Goal: Transaction & Acquisition: Book appointment/travel/reservation

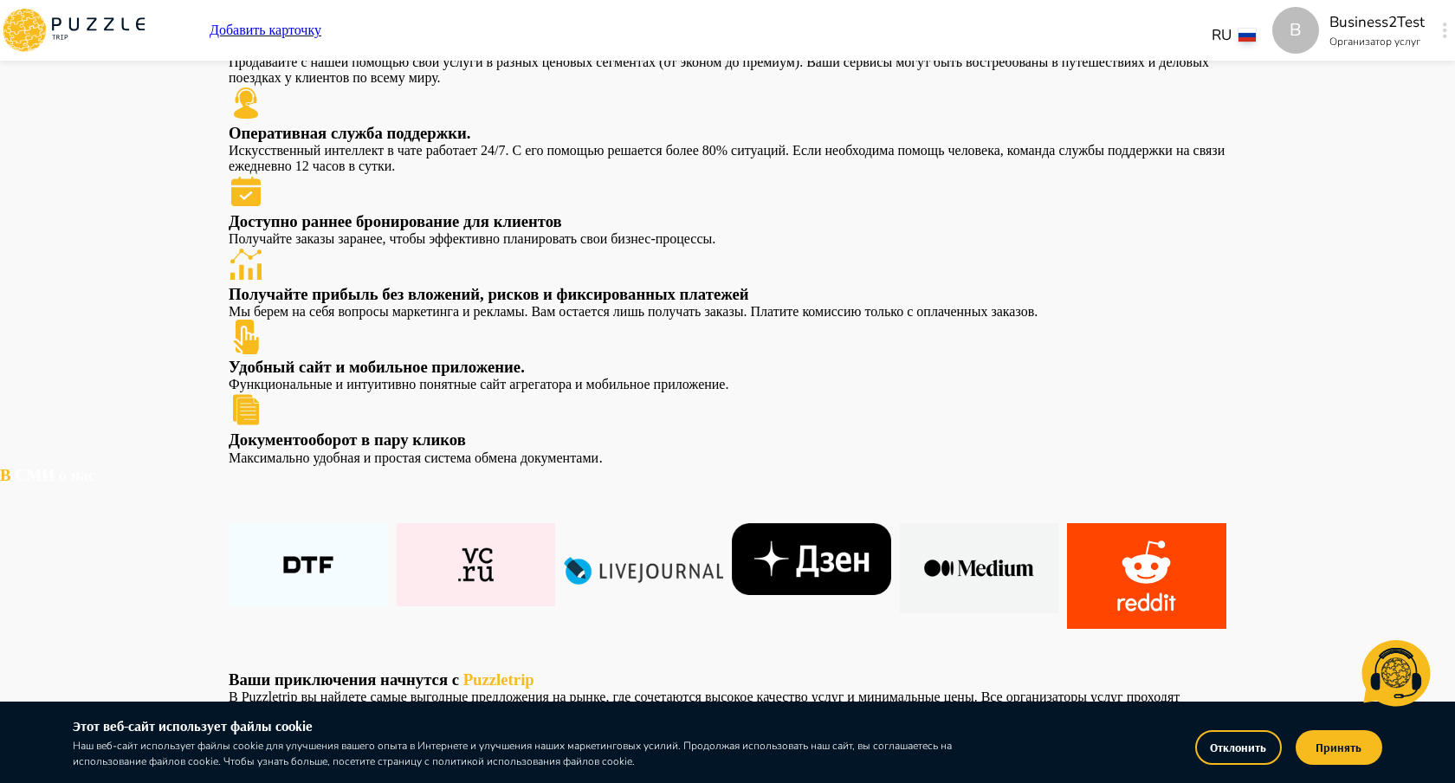
scroll to position [1461, 0]
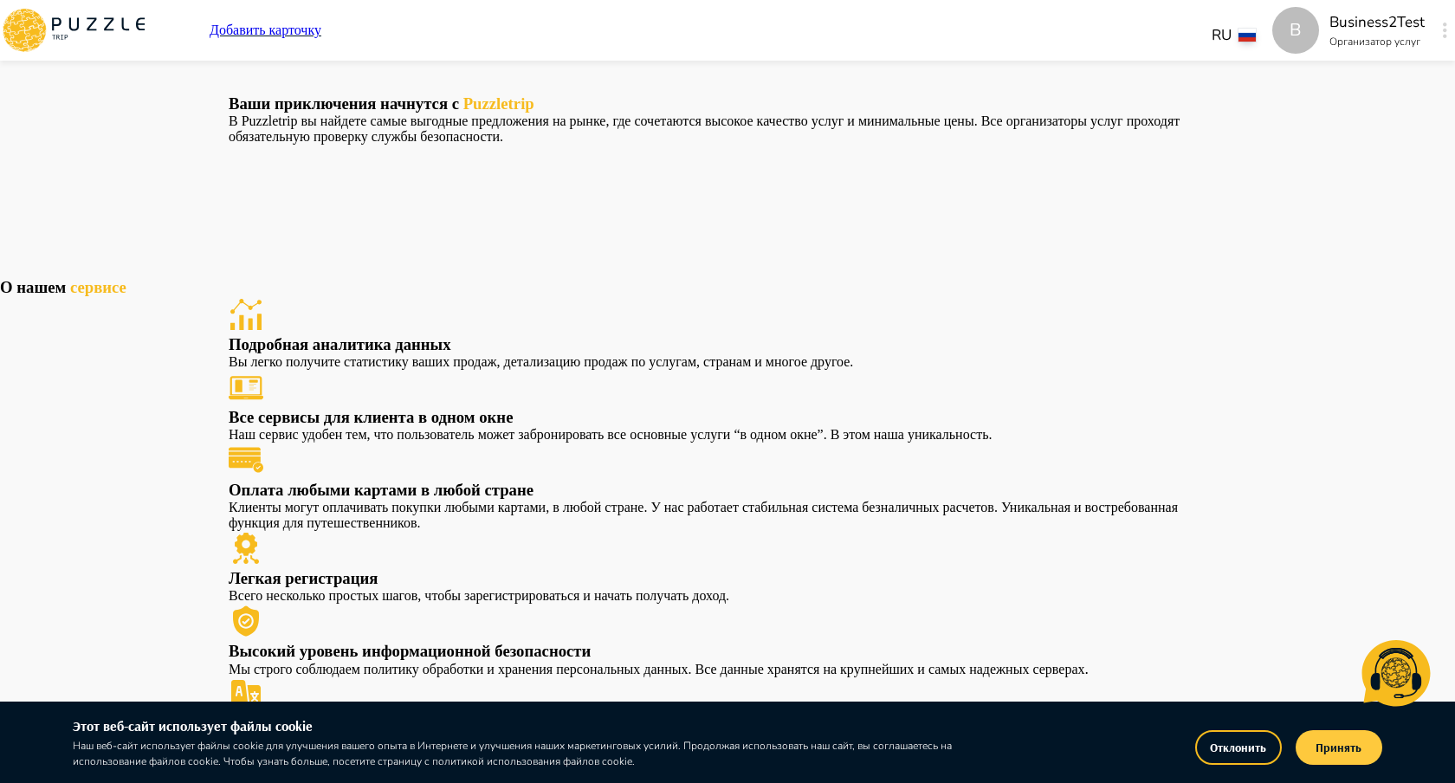
click at [1352, 745] on button "Принять" at bounding box center [1339, 747] width 87 height 35
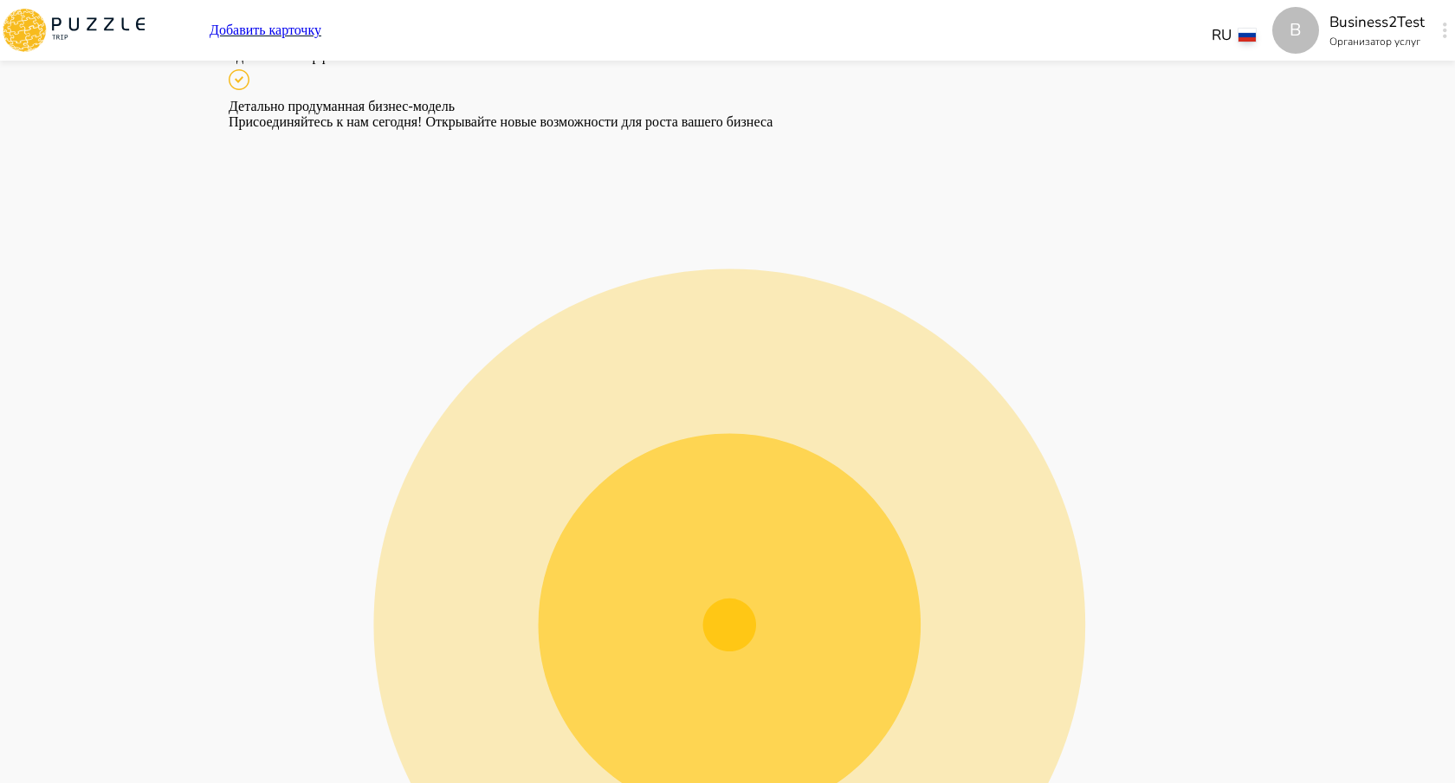
scroll to position [2816, 0]
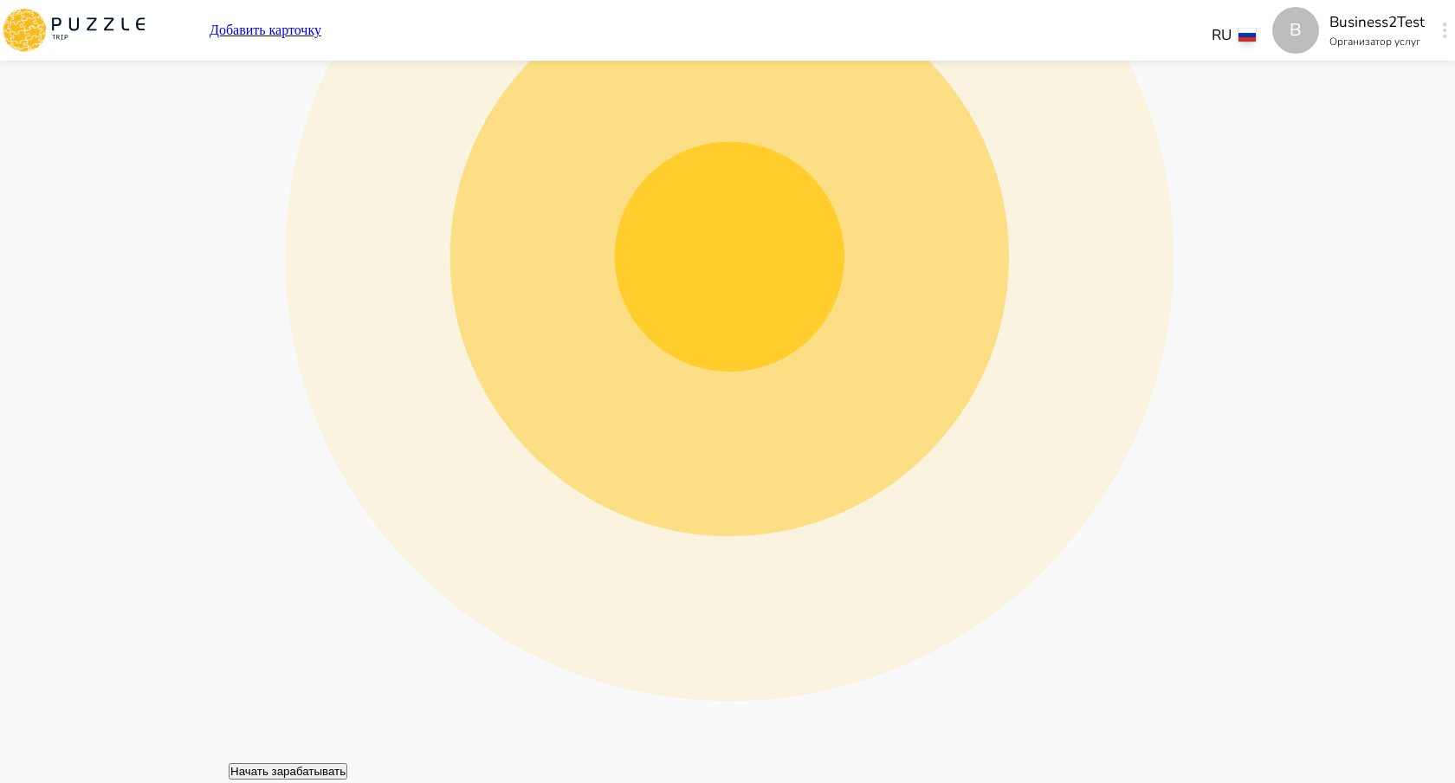
click at [1443, 27] on icon "button" at bounding box center [1445, 31] width 4 height 16
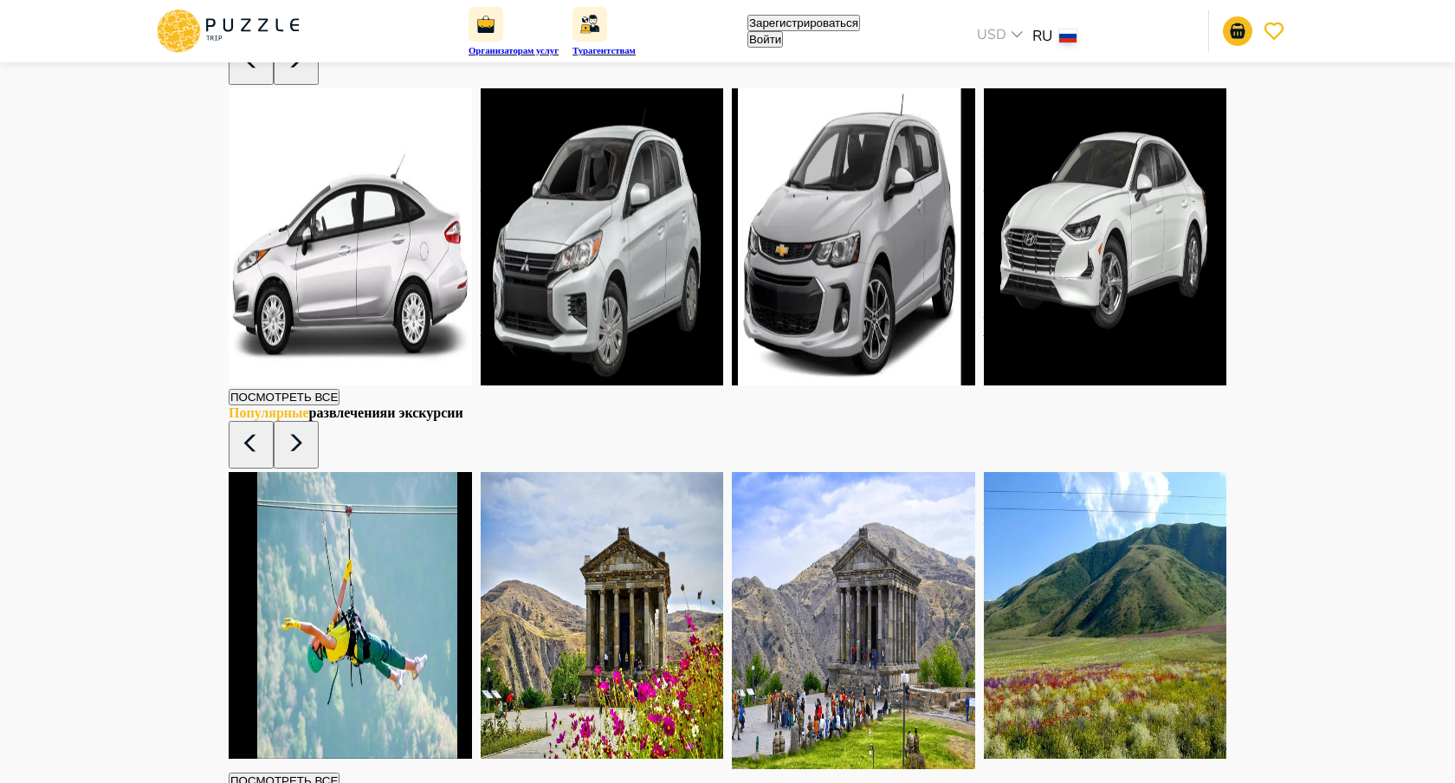
scroll to position [1948, 0]
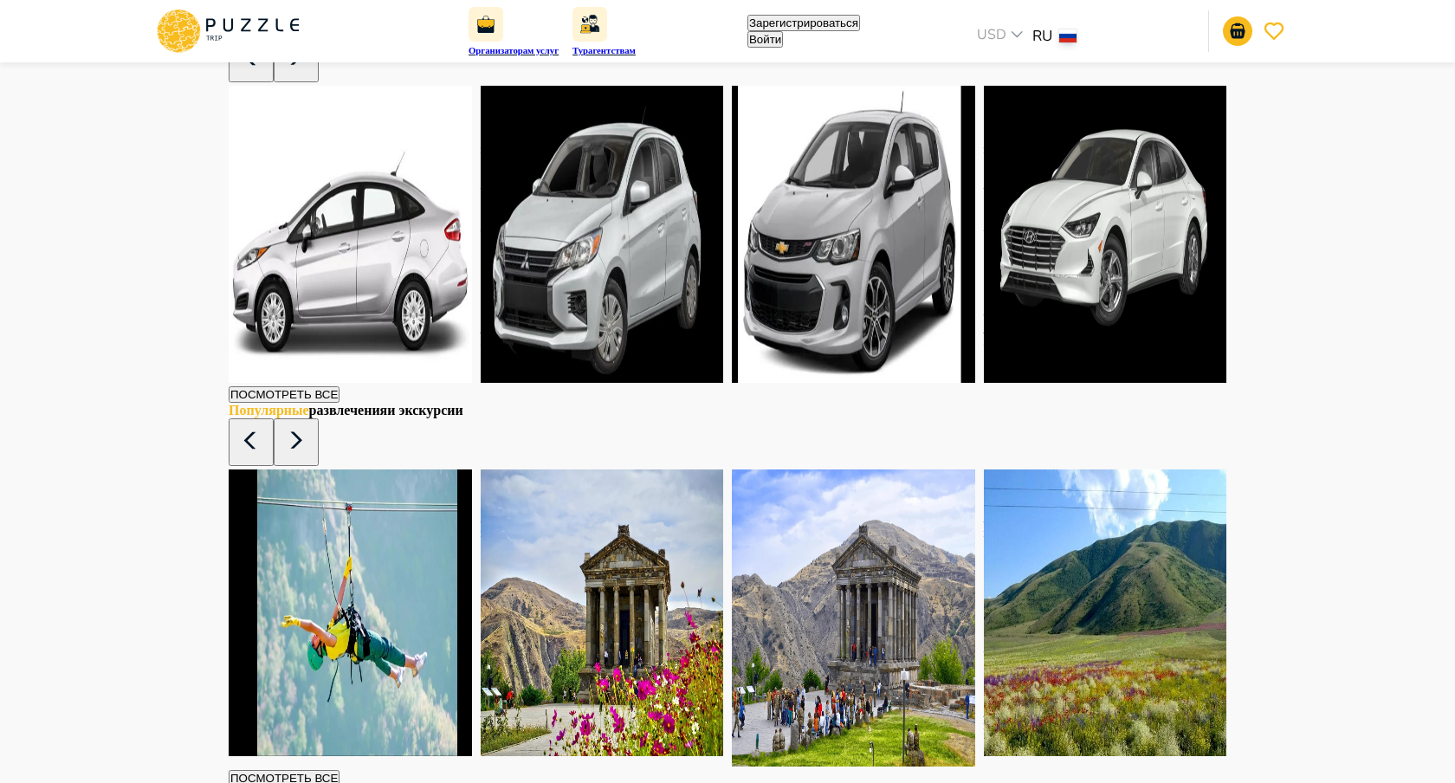
click at [313, 155] on h6 "Ford Fiesta" at bounding box center [350, 150] width 243 height 10
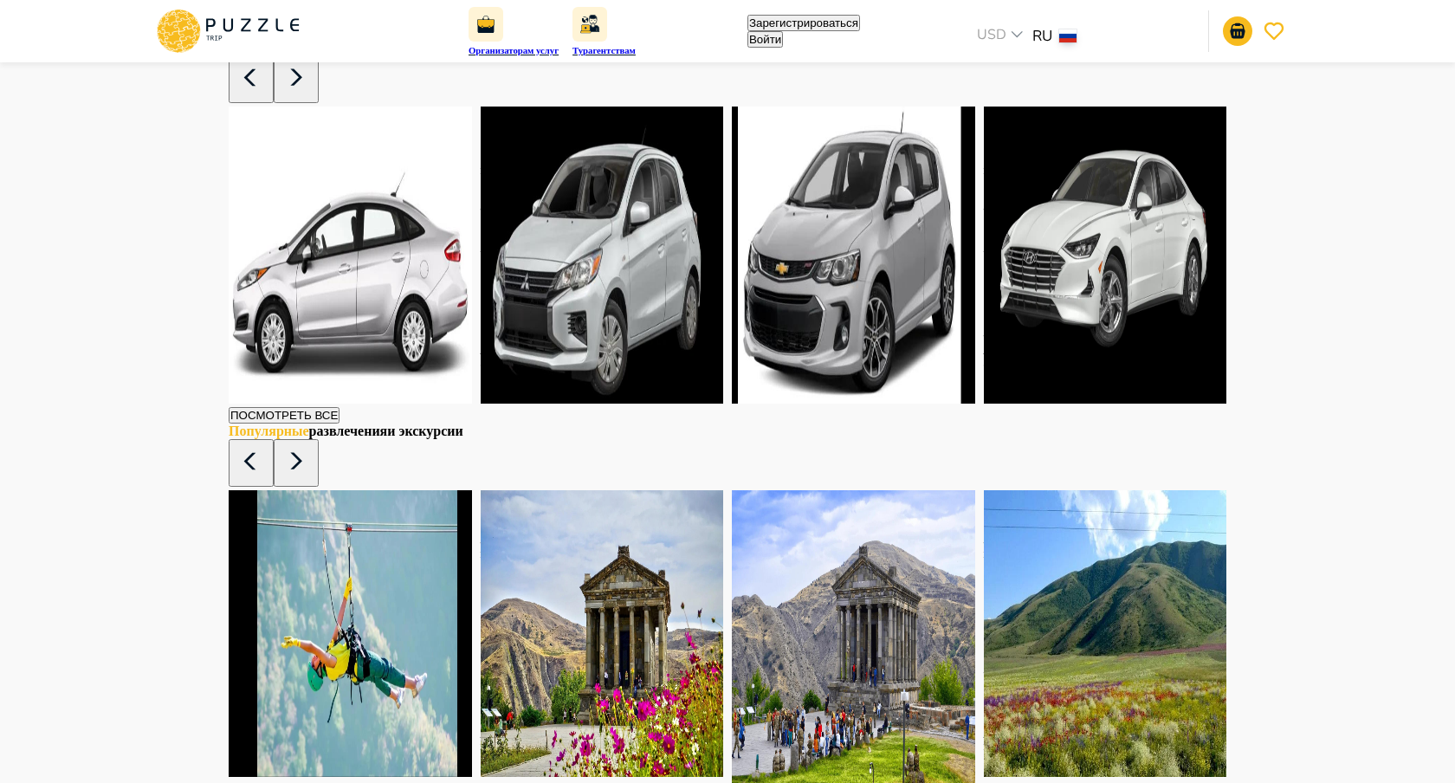
scroll to position [1994, 0]
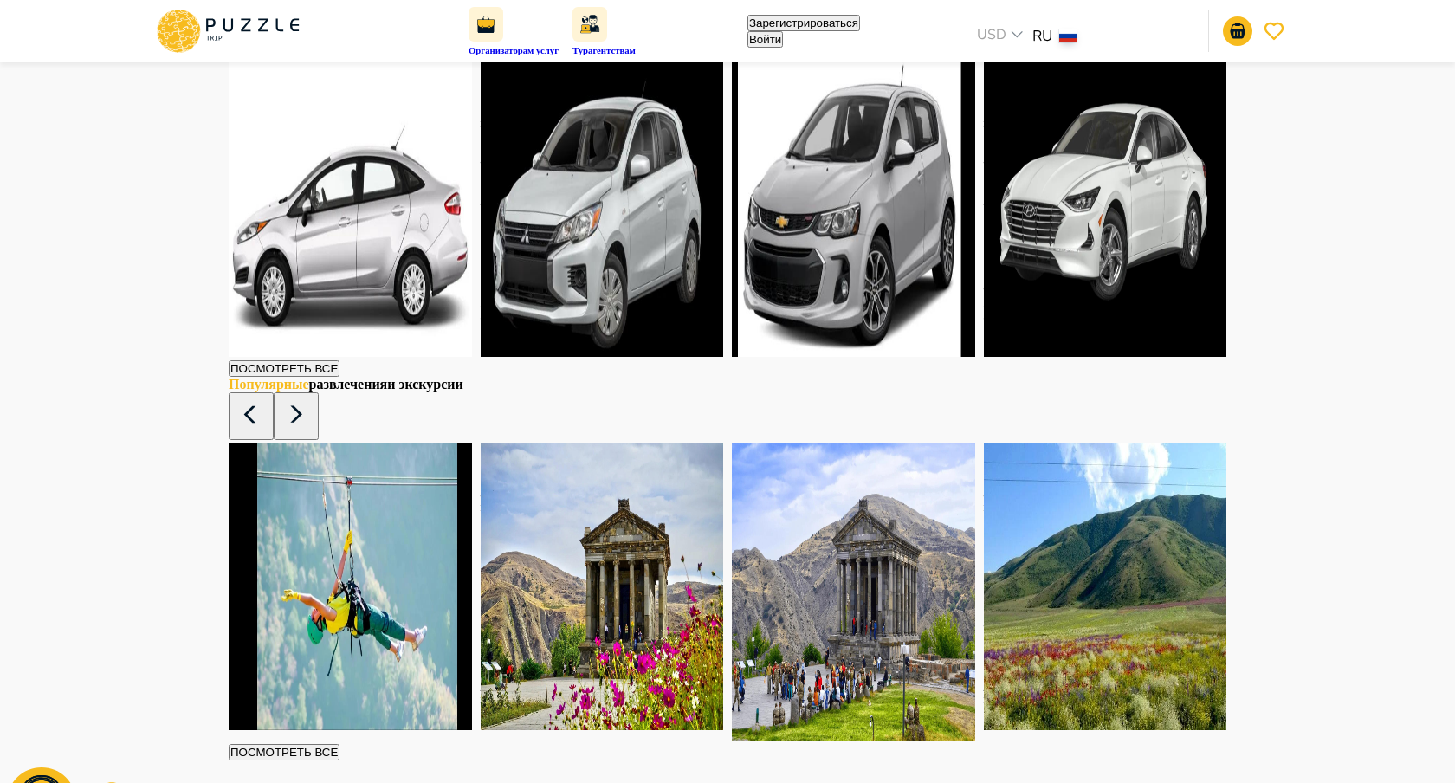
click at [783, 36] on button "Войти" at bounding box center [765, 39] width 36 height 16
type input "**********"
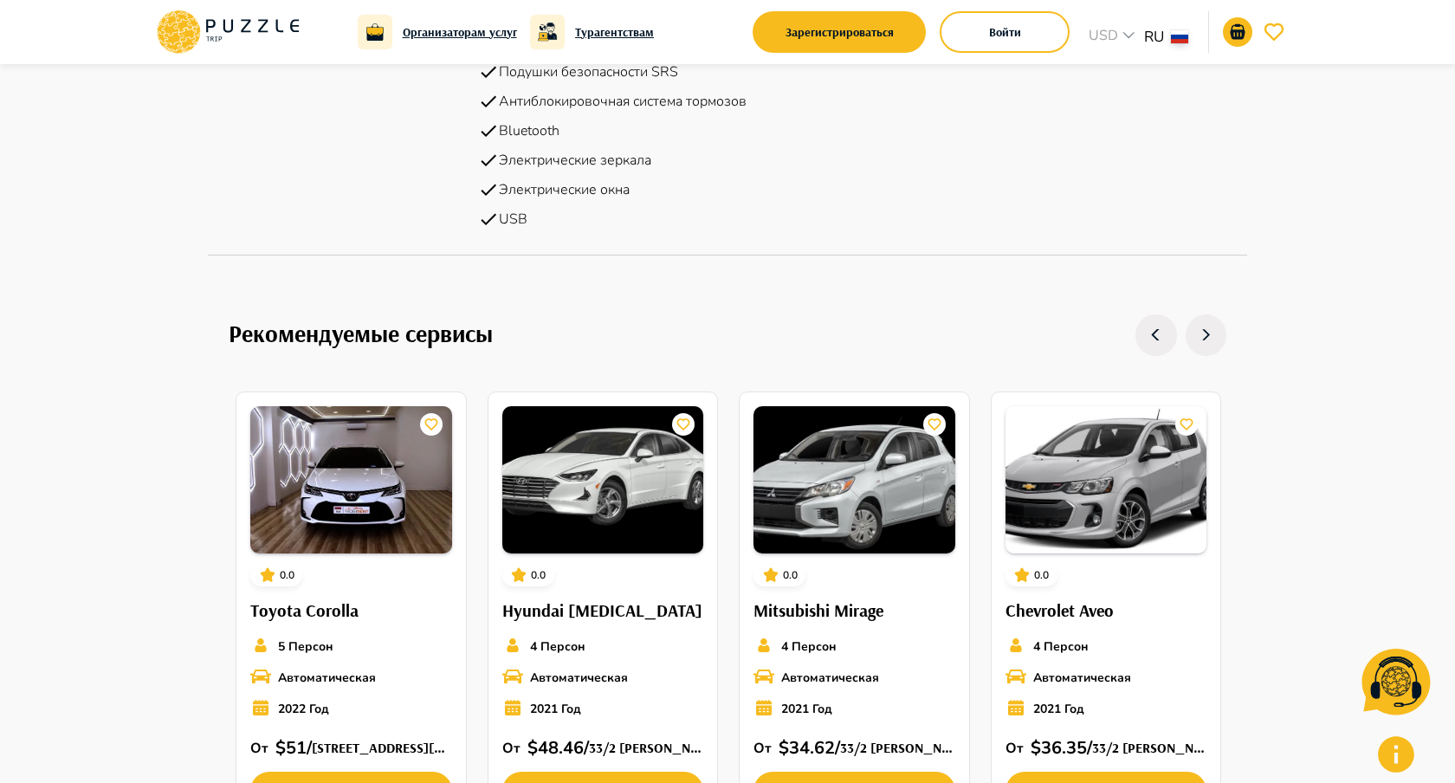
scroll to position [1997, 0]
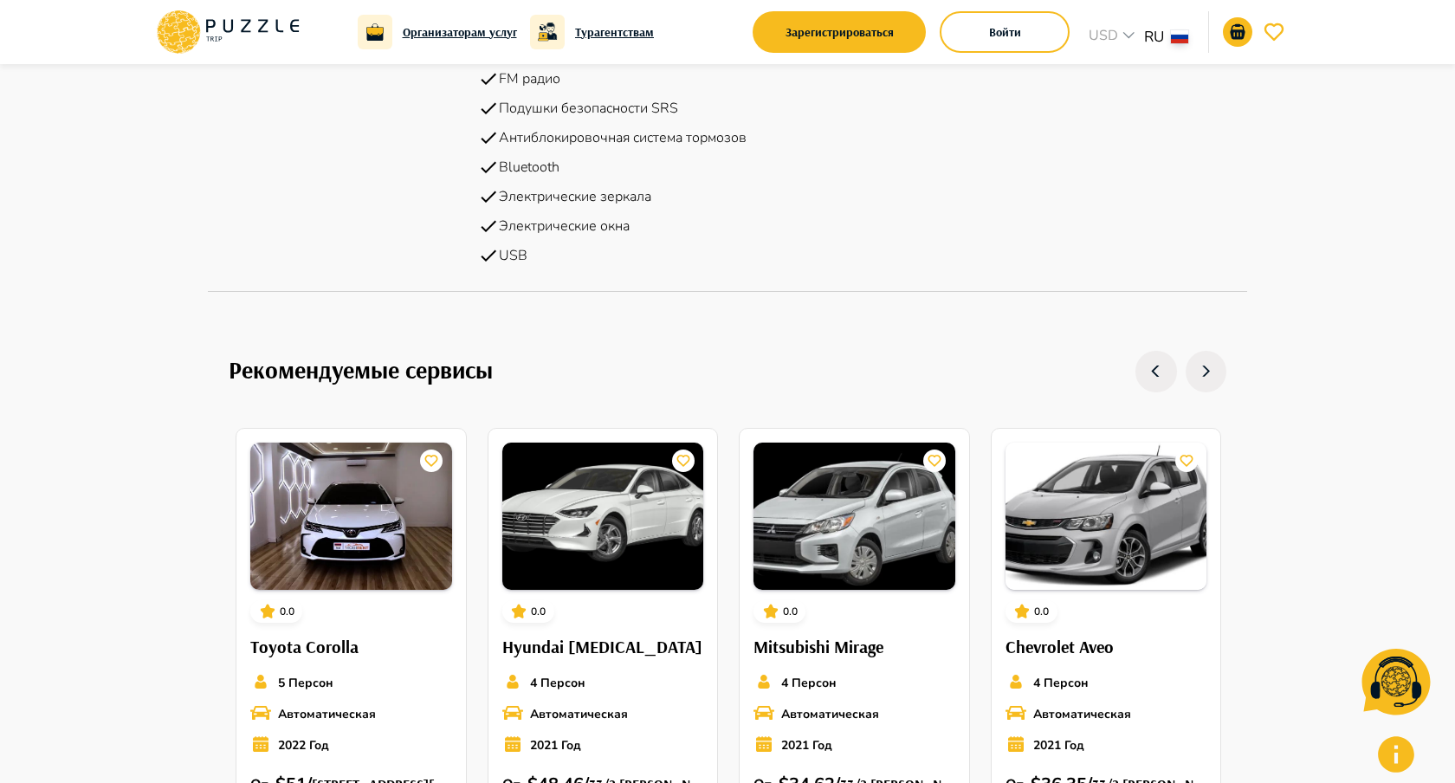
click at [277, 18] on icon at bounding box center [227, 32] width 147 height 45
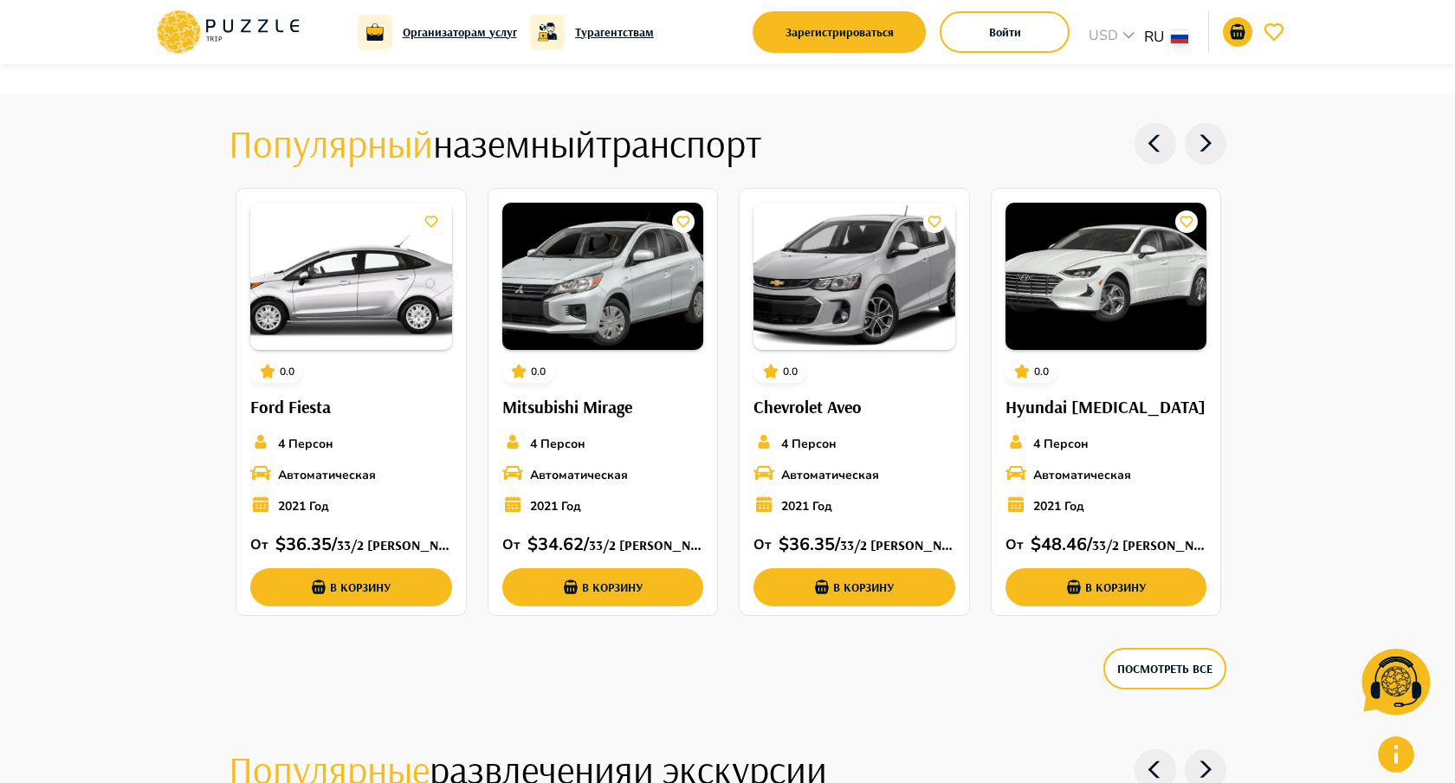
scroll to position [1926, 0]
